Goal: Task Accomplishment & Management: Use online tool/utility

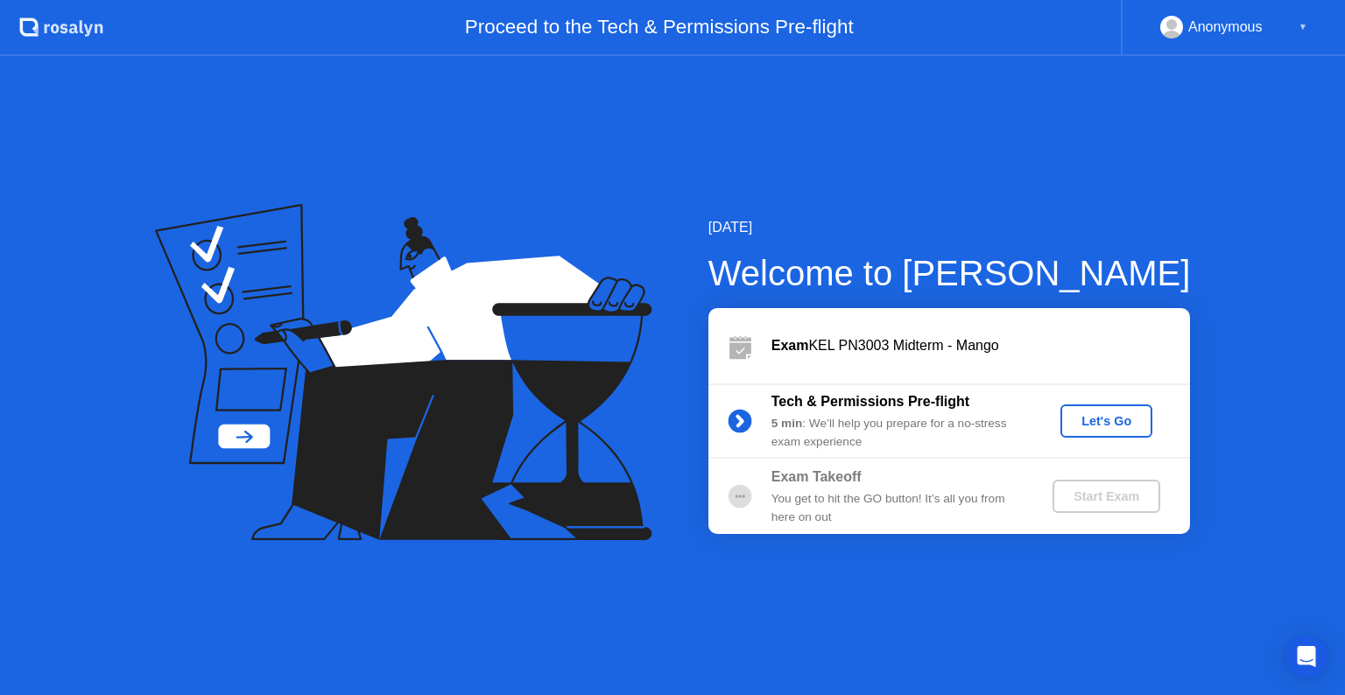
click at [1110, 419] on div "Let's Go" at bounding box center [1106, 421] width 78 height 14
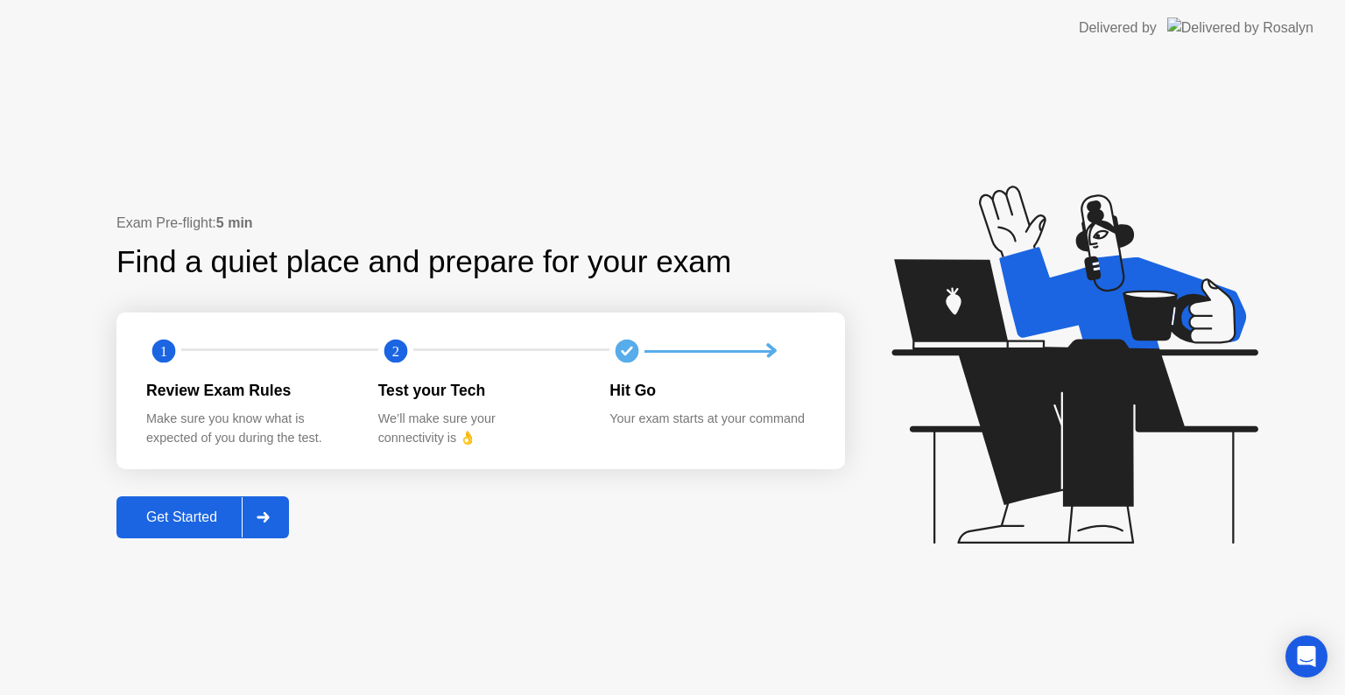
click at [205, 525] on div "Get Started" at bounding box center [182, 518] width 120 height 16
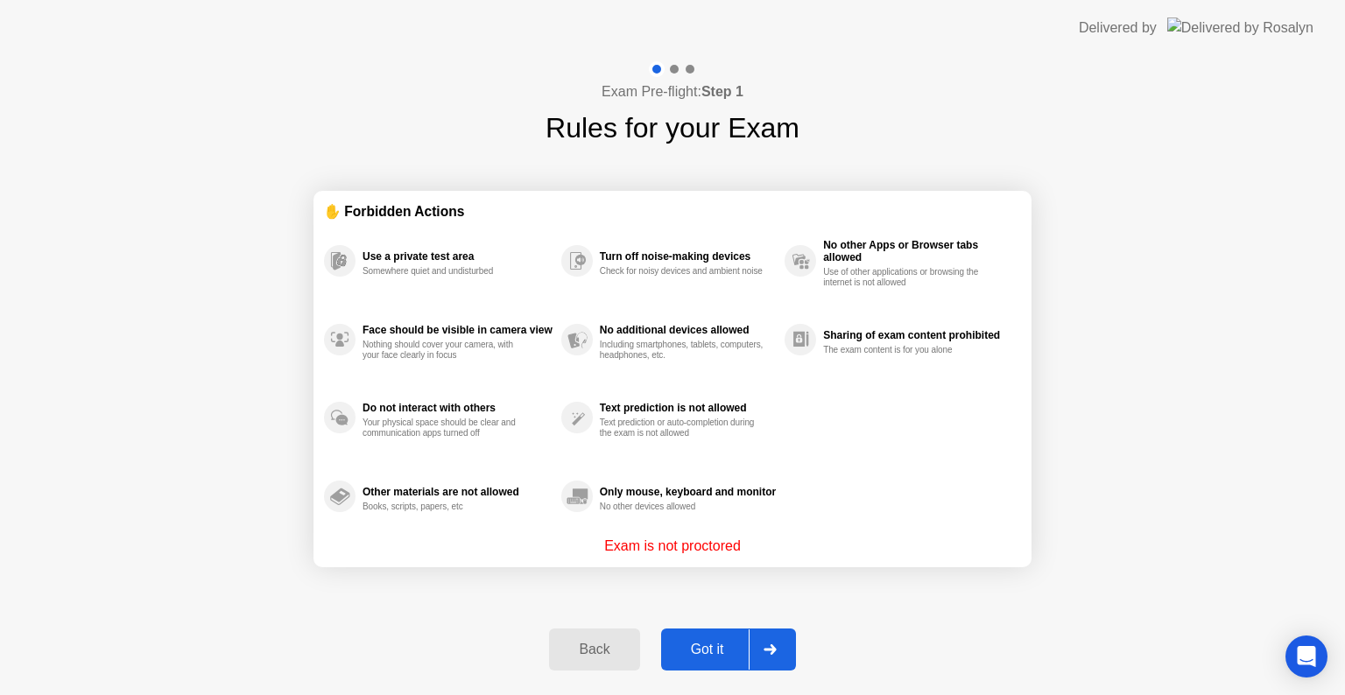
click at [720, 648] on div "Got it" at bounding box center [707, 650] width 82 height 16
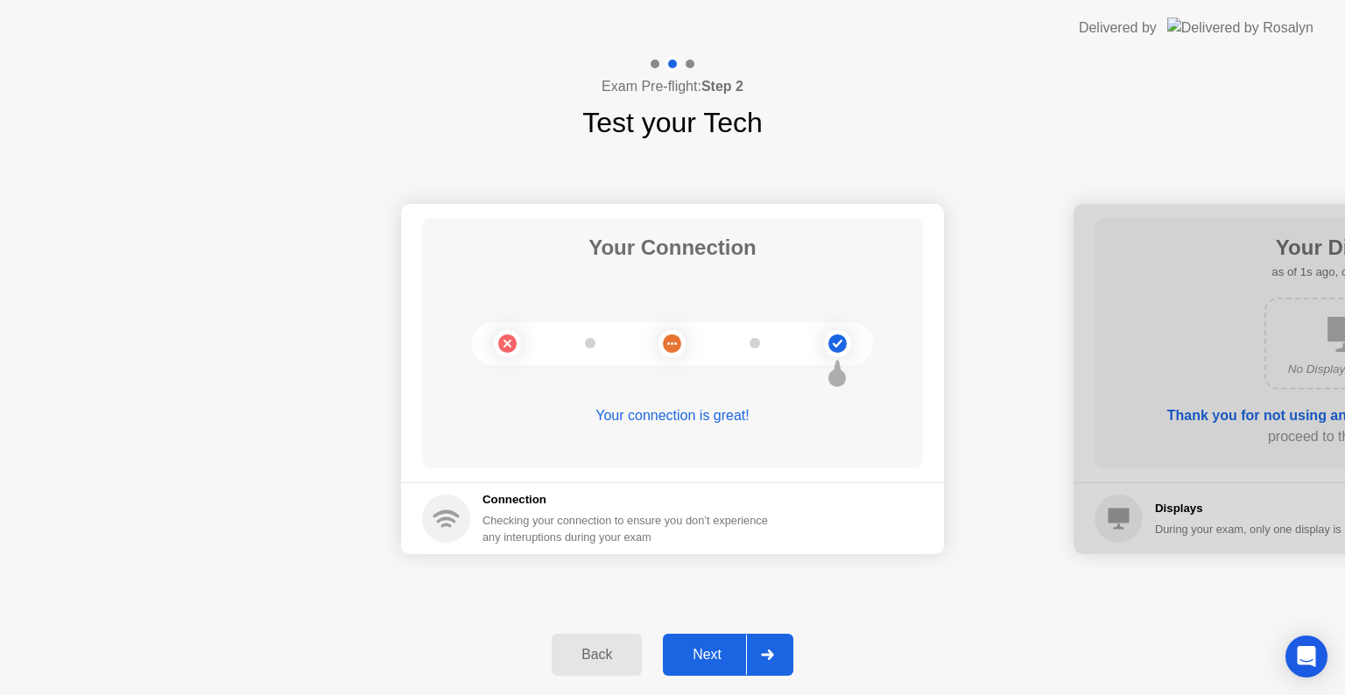
click at [774, 655] on icon at bounding box center [767, 655] width 13 height 11
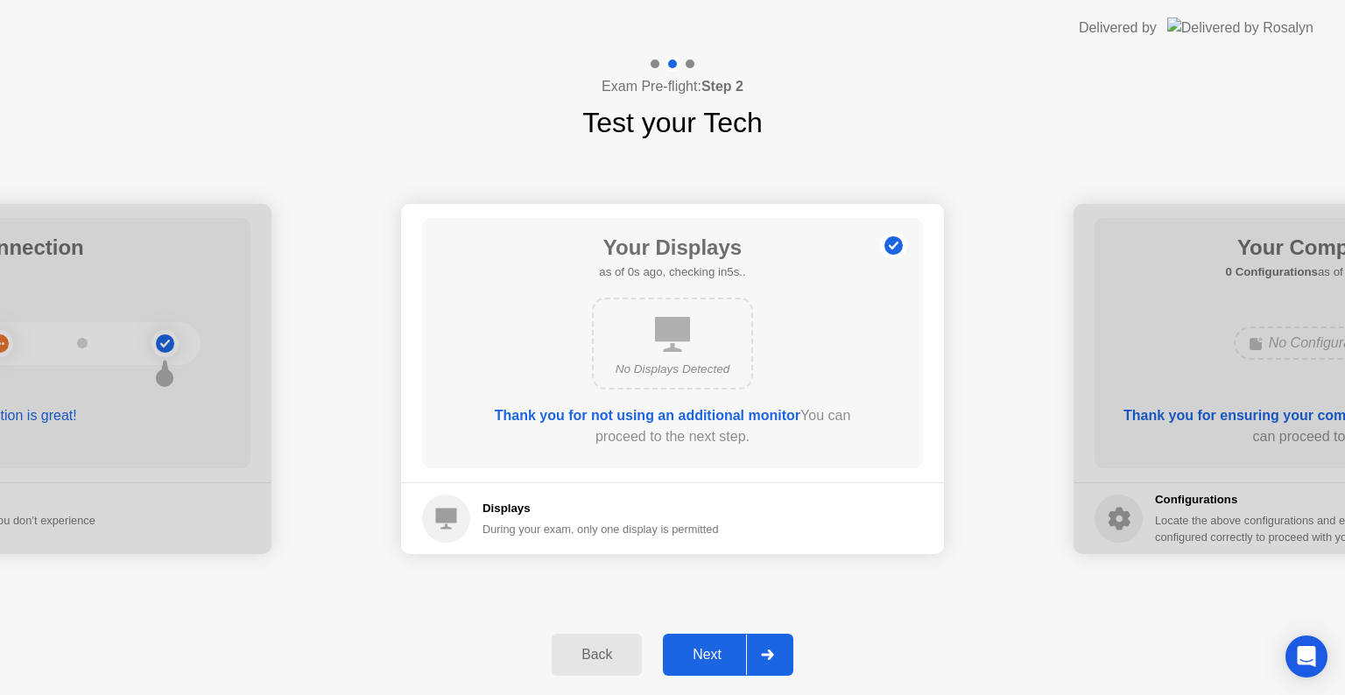
click at [776, 655] on div at bounding box center [767, 655] width 42 height 40
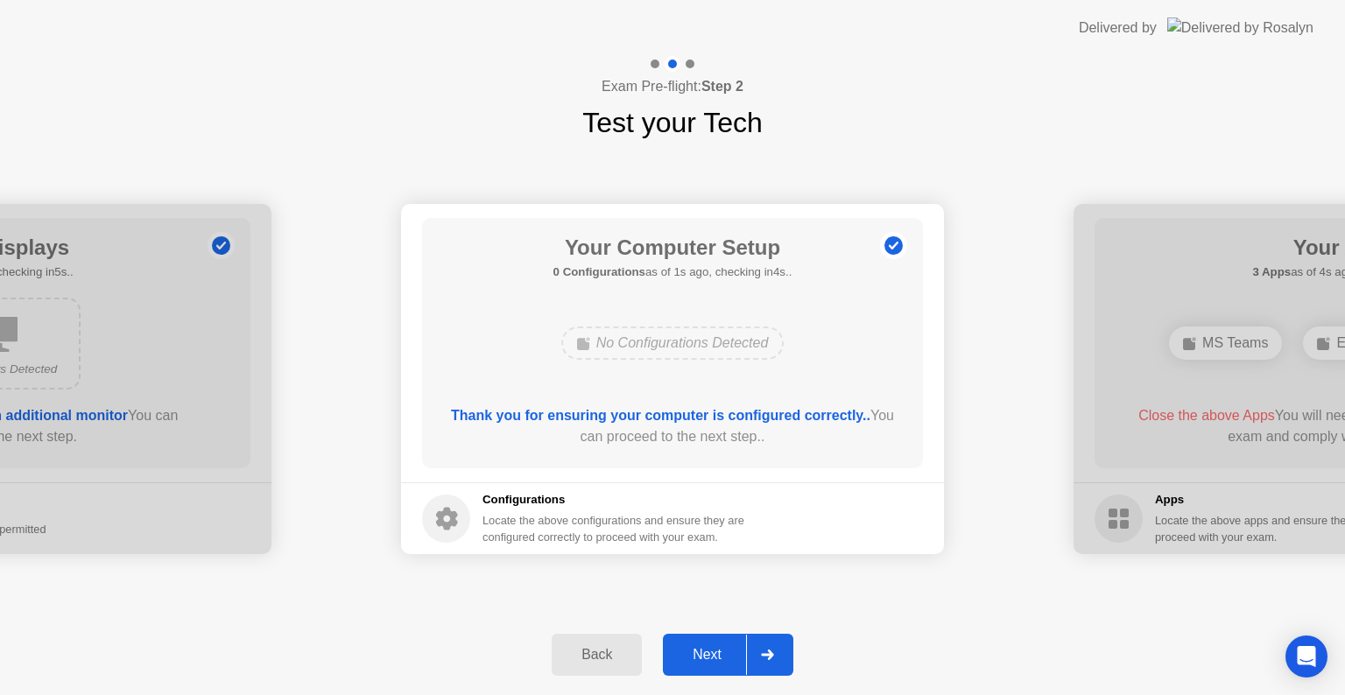
click at [776, 655] on div at bounding box center [767, 655] width 42 height 40
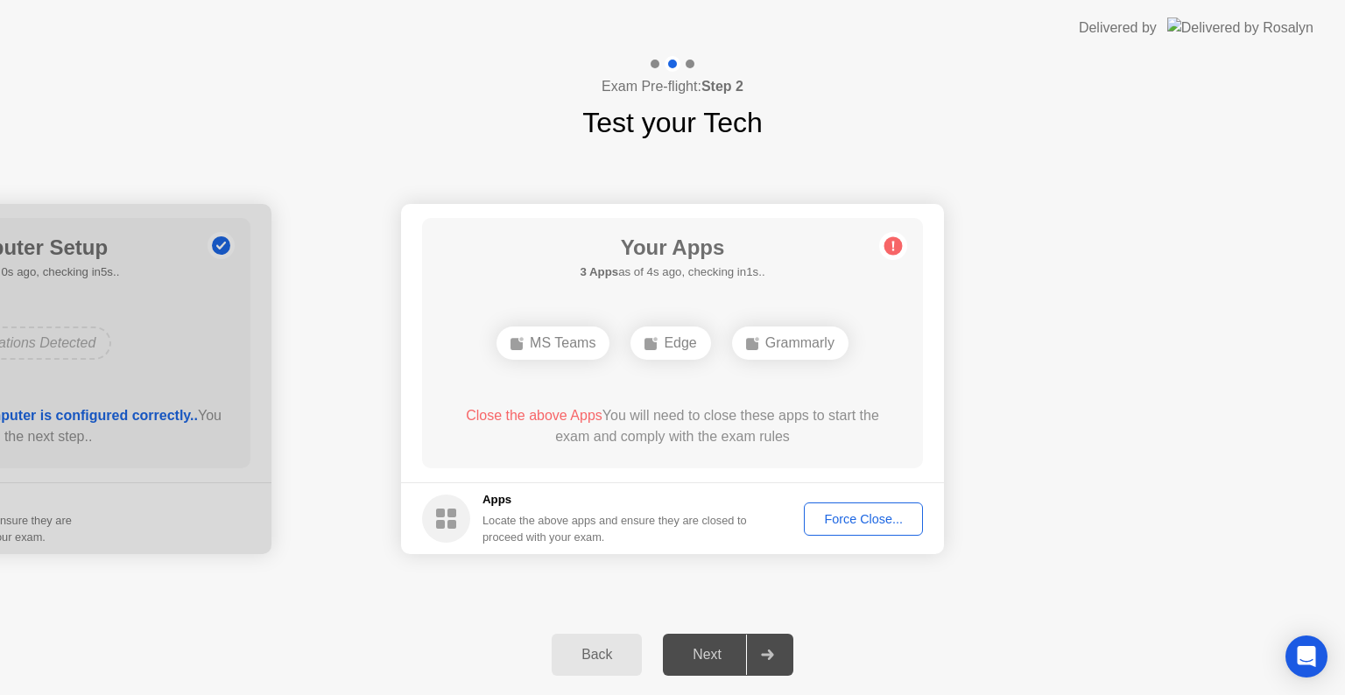
click at [861, 525] on div "Force Close..." at bounding box center [863, 519] width 107 height 14
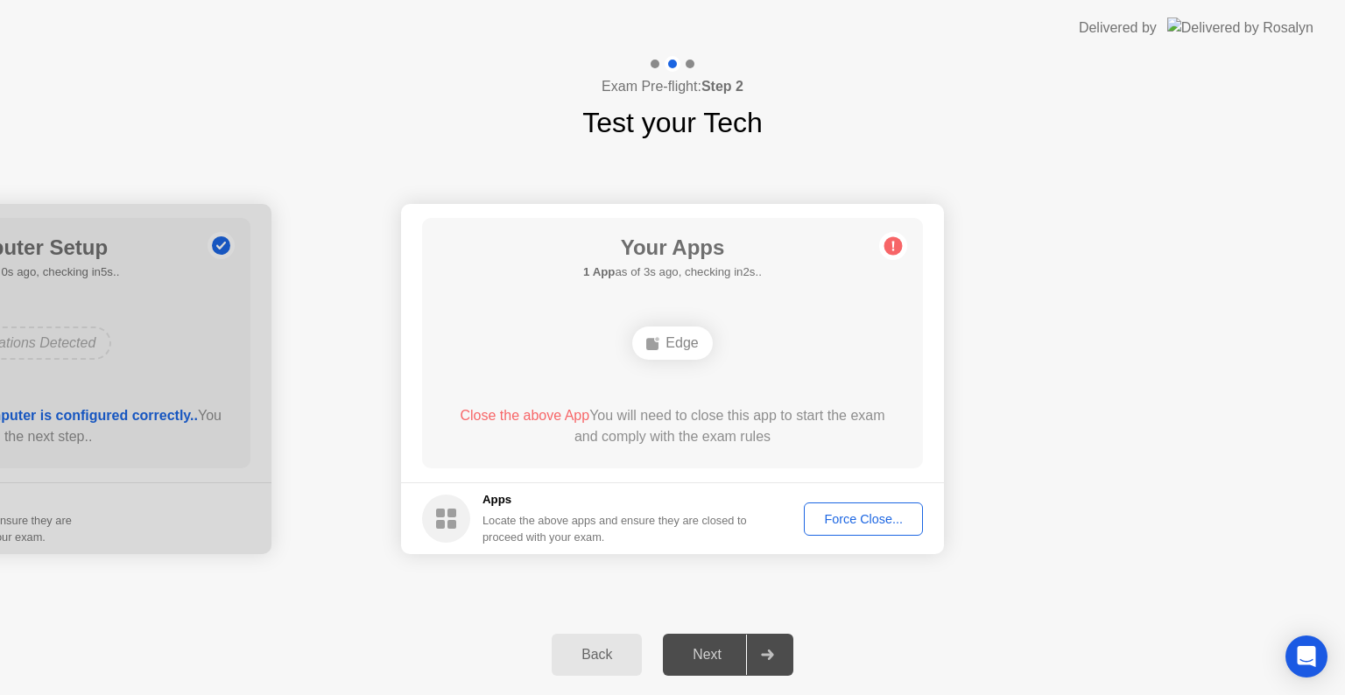
click at [868, 522] on div "Force Close..." at bounding box center [863, 519] width 107 height 14
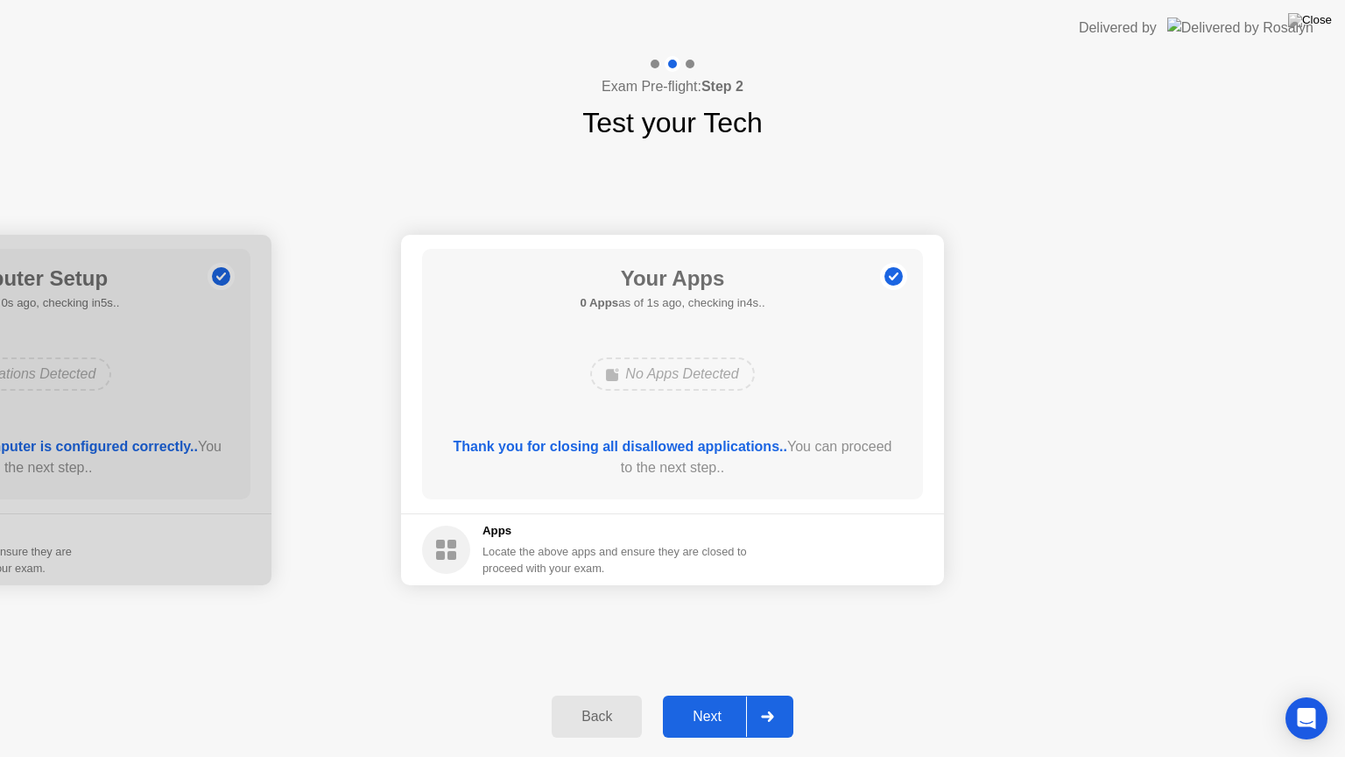
click at [704, 694] on div "Next" at bounding box center [707, 716] width 78 height 16
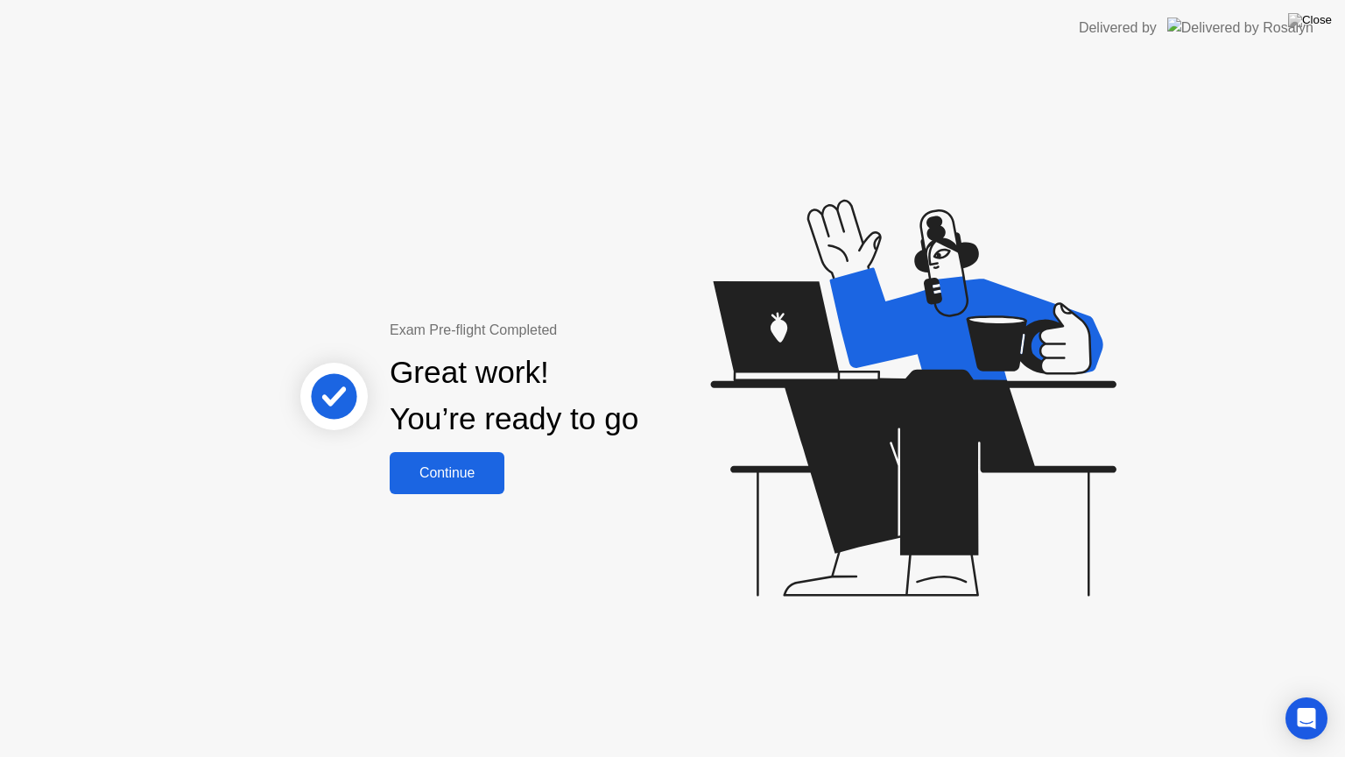
click at [488, 477] on div "Continue" at bounding box center [447, 473] width 104 height 16
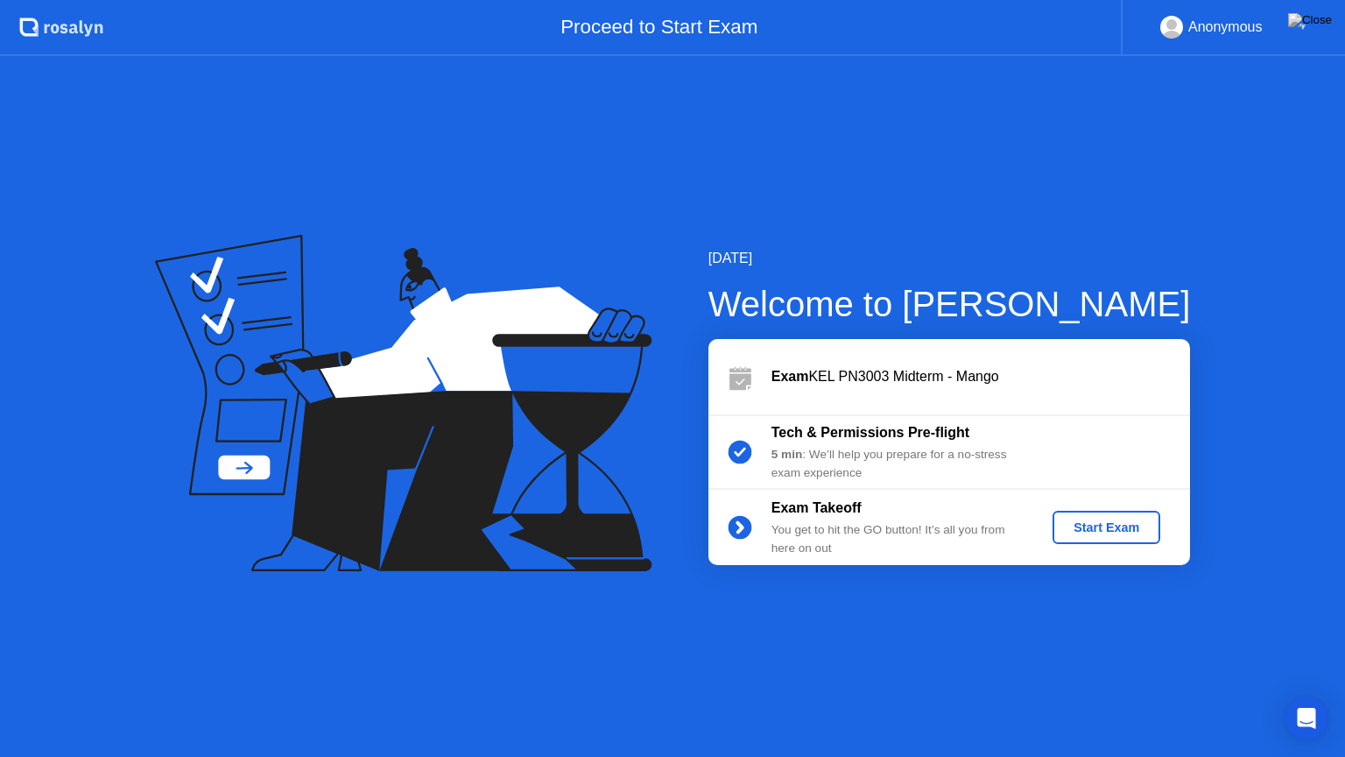
click at [1109, 525] on div "Start Exam" at bounding box center [1107, 527] width 94 height 14
